Goal: Information Seeking & Learning: Find specific page/section

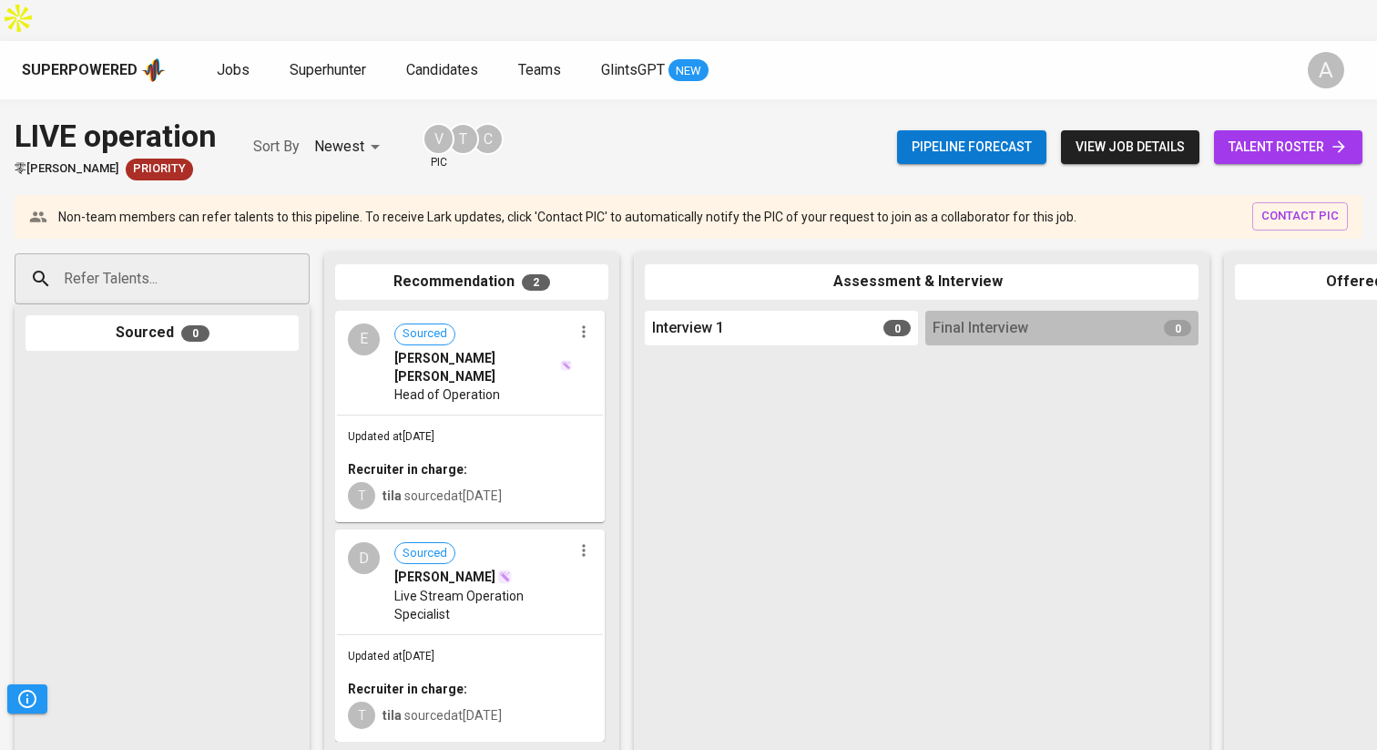
click at [87, 60] on div "Superpowered" at bounding box center [80, 70] width 116 height 21
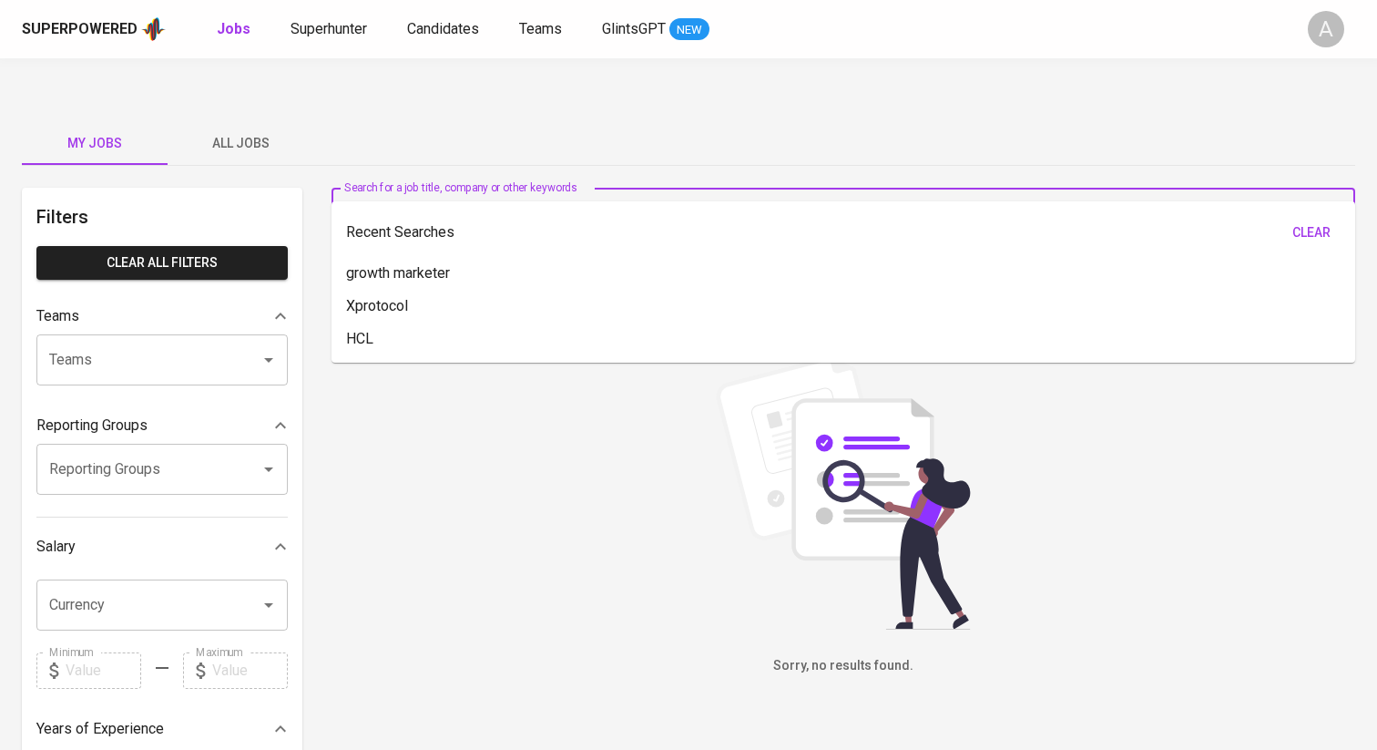
click at [460, 196] on input "Search for a job title, company or other keywords" at bounding box center [848, 213] width 944 height 35
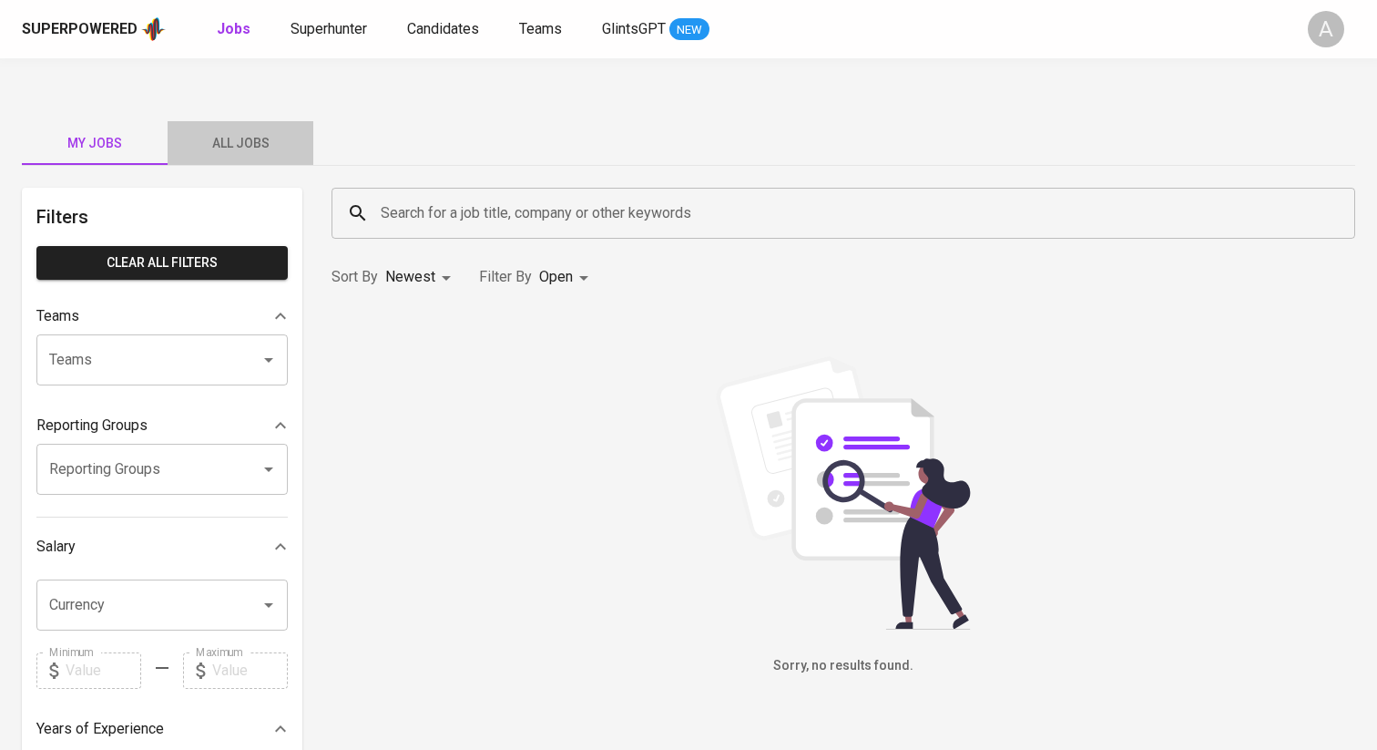
click at [266, 132] on span "All Jobs" at bounding box center [241, 143] width 124 height 23
click at [421, 196] on input "Search for a job title, company or other keywords" at bounding box center [848, 213] width 944 height 35
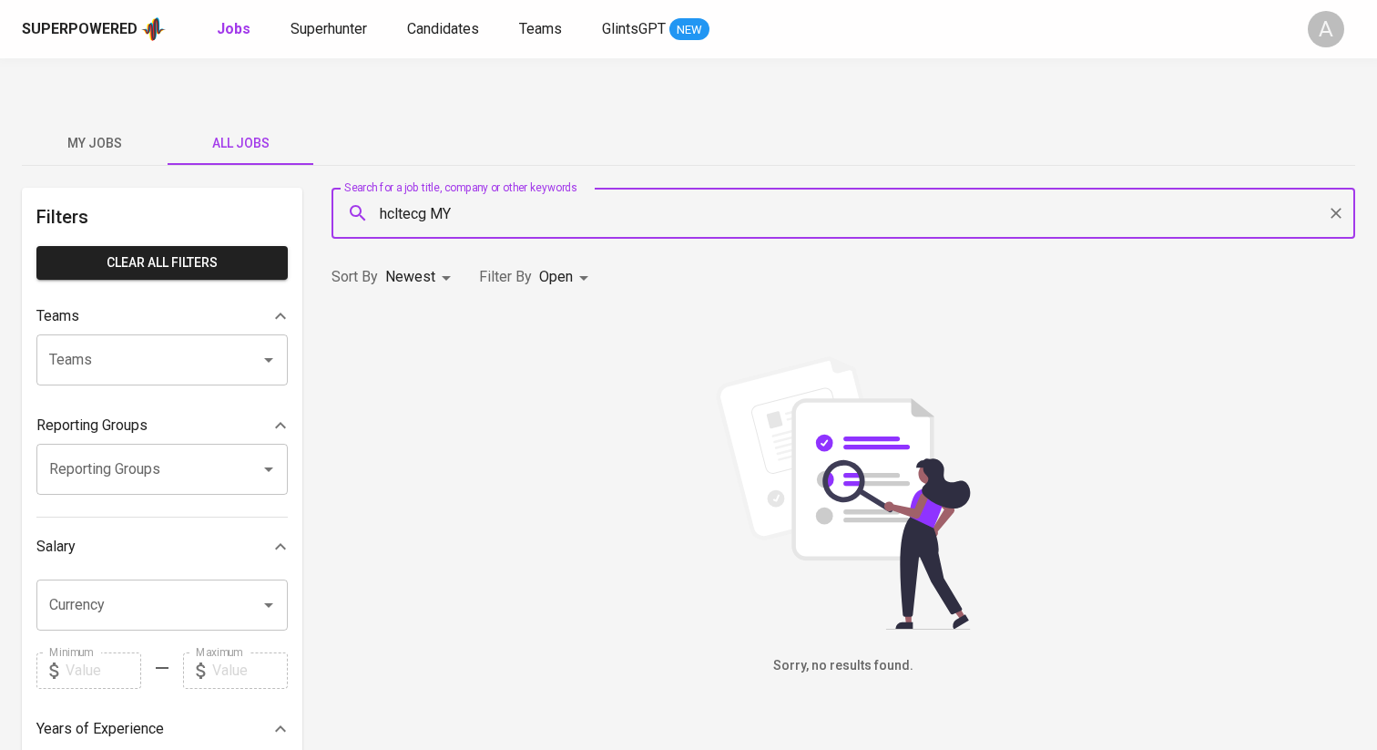
click at [435, 196] on input "hcltecg MY" at bounding box center [848, 213] width 944 height 35
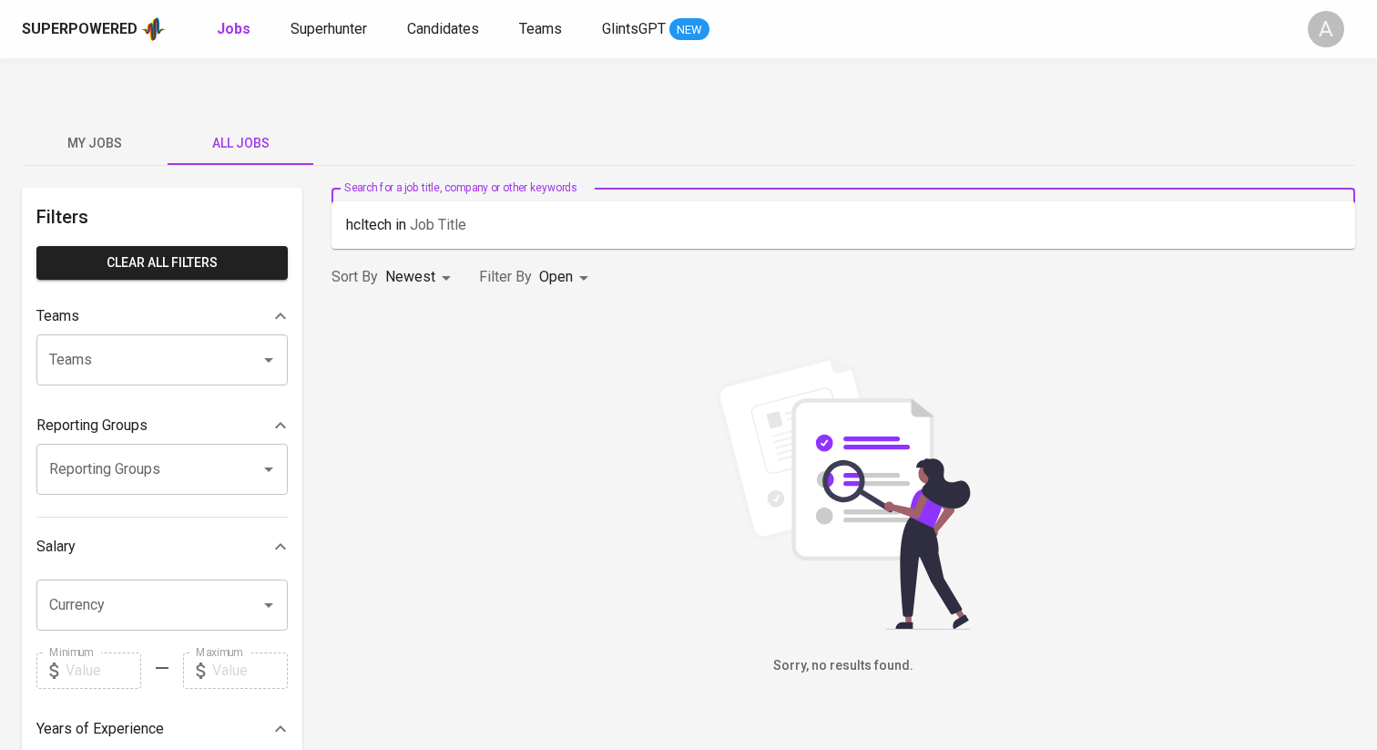
type input "hcltech"
